Goal: Task Accomplishment & Management: Use online tool/utility

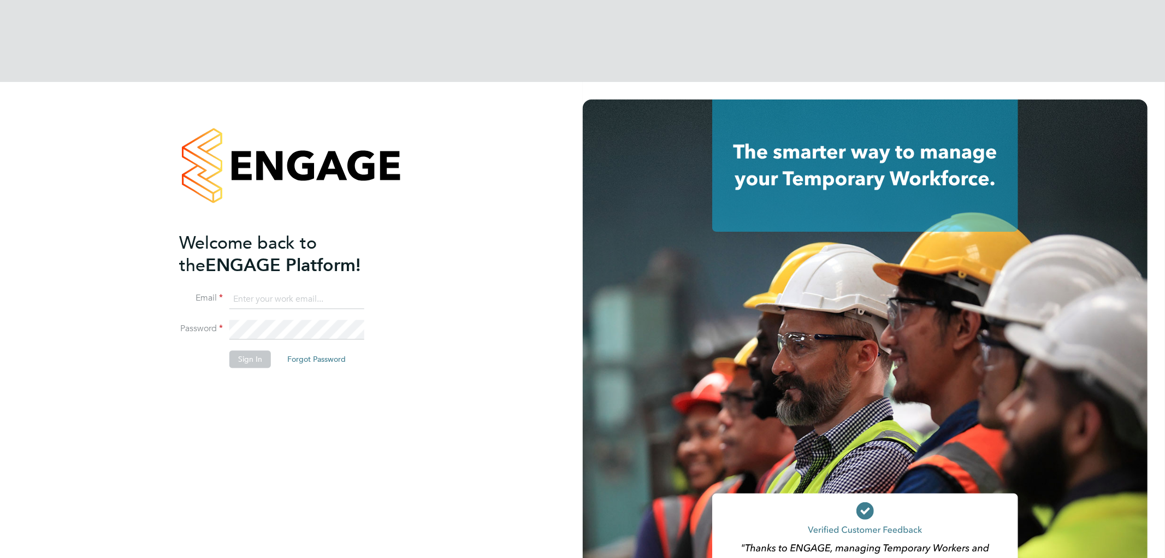
type input "[EMAIL_ADDRESS][DOMAIN_NAME]"
click at [237, 351] on button "Sign In" at bounding box center [250, 359] width 42 height 17
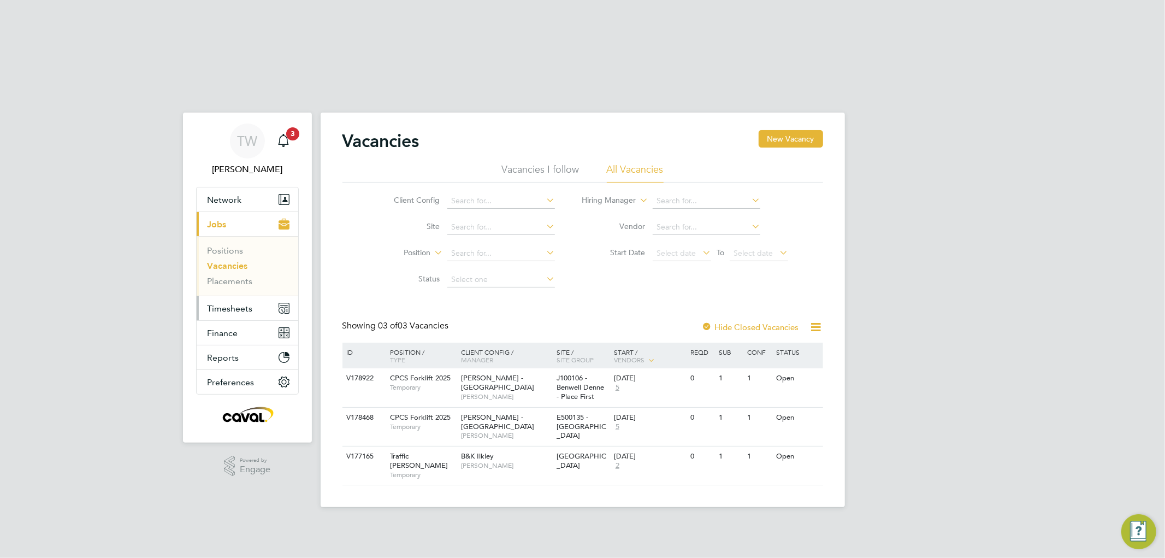
click at [246, 303] on span "Timesheets" at bounding box center [230, 308] width 45 height 10
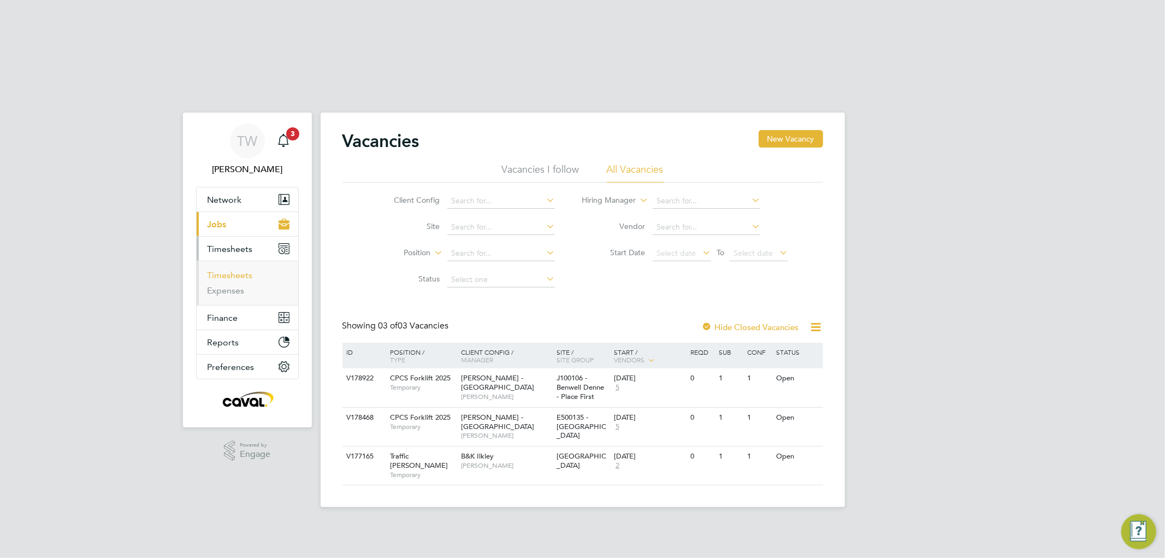
click at [230, 270] on link "Timesheets" at bounding box center [230, 275] width 45 height 10
